Goal: Information Seeking & Learning: Find specific fact

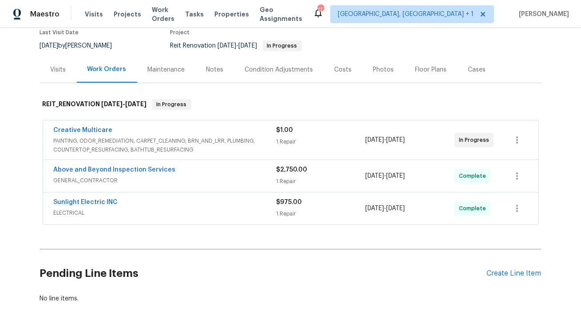
scroll to position [110, 0]
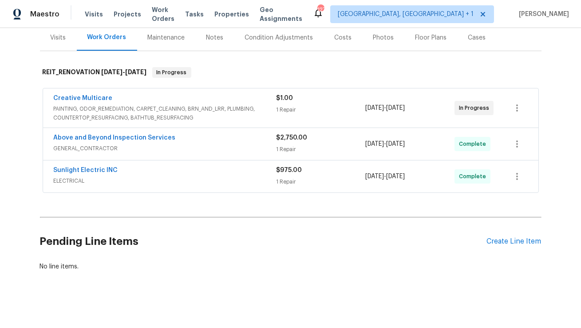
click at [121, 104] on span "PAINTING, ODOR_REMEDIATION, CARPET_CLEANING, BRN_AND_LRR, PLUMBING, COUNTERTOP_…" at bounding box center [165, 113] width 223 height 18
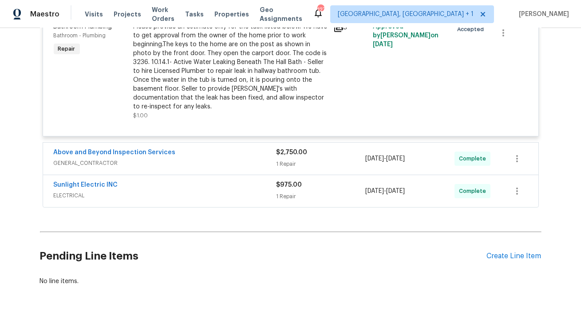
scroll to position [252, 0]
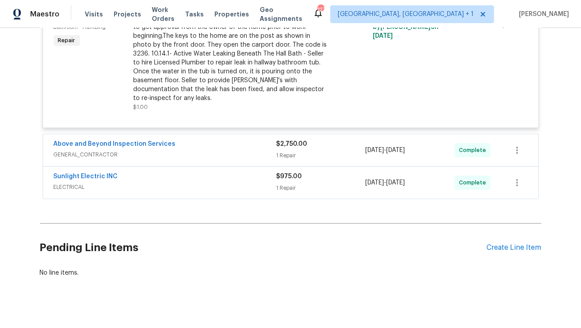
click at [154, 150] on span "GENERAL_CONTRACTOR" at bounding box center [165, 154] width 223 height 9
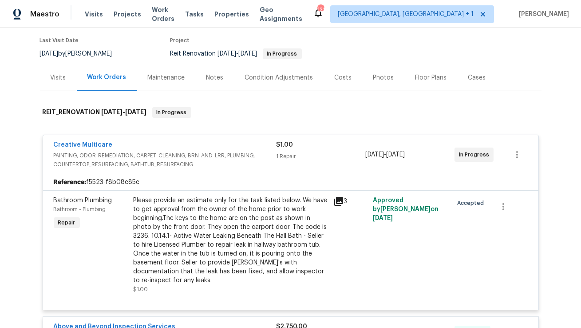
scroll to position [0, 0]
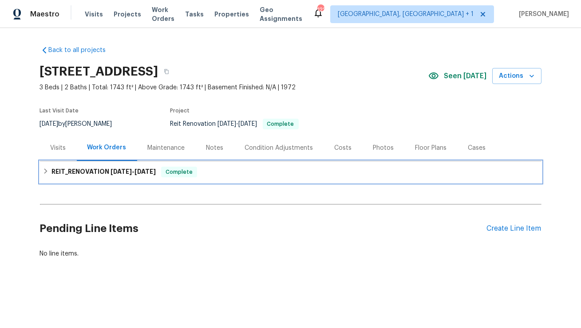
click at [107, 173] on h6 "REIT_RENOVATION [DATE] - [DATE]" at bounding box center [103, 171] width 104 height 11
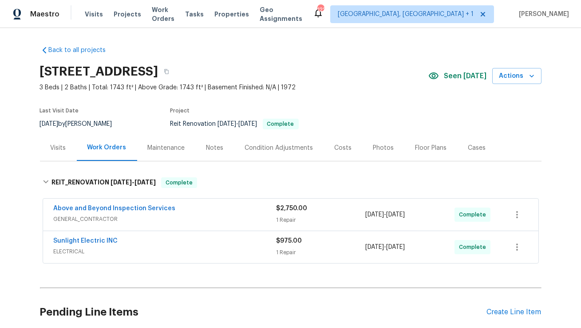
click at [337, 149] on div "Costs" at bounding box center [343, 147] width 17 height 9
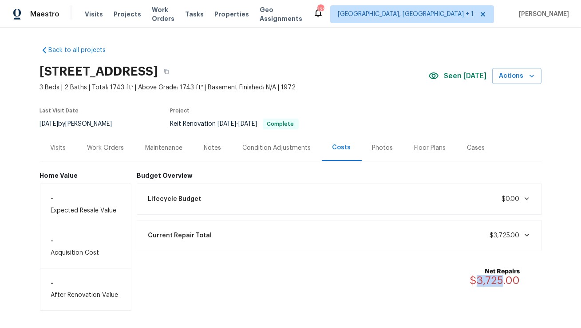
drag, startPoint x: 477, startPoint y: 280, endPoint x: 503, endPoint y: 278, distance: 26.7
click at [503, 278] on span "$3,725.00" at bounding box center [495, 280] width 50 height 11
copy span "3,725"
